Goal: Information Seeking & Learning: Learn about a topic

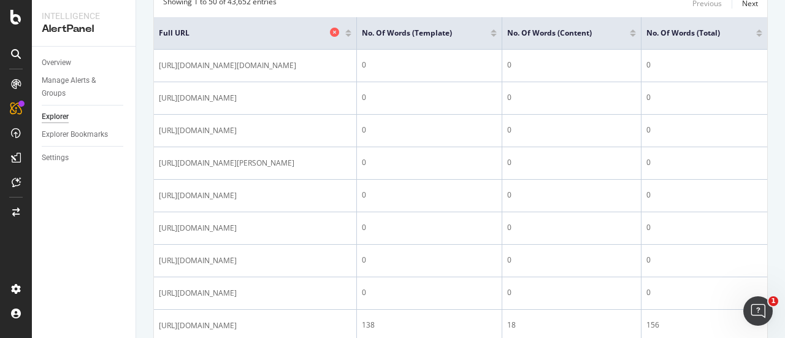
scroll to position [282, 0]
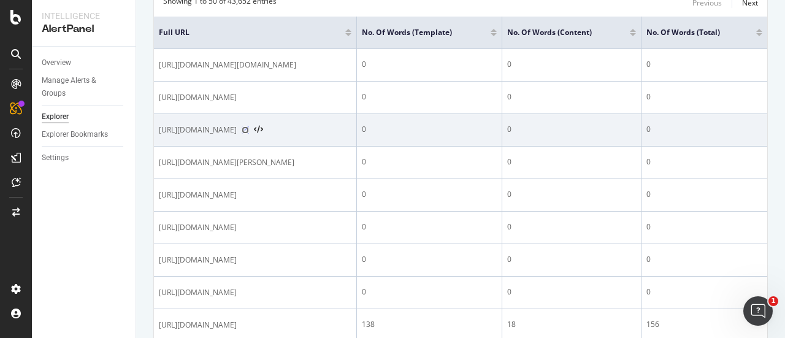
click at [249, 134] on icon at bounding box center [245, 129] width 7 height 7
